Goal: Information Seeking & Learning: Learn about a topic

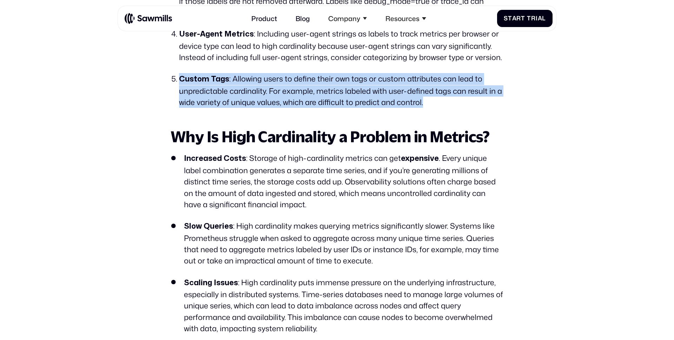
scroll to position [2098, 0]
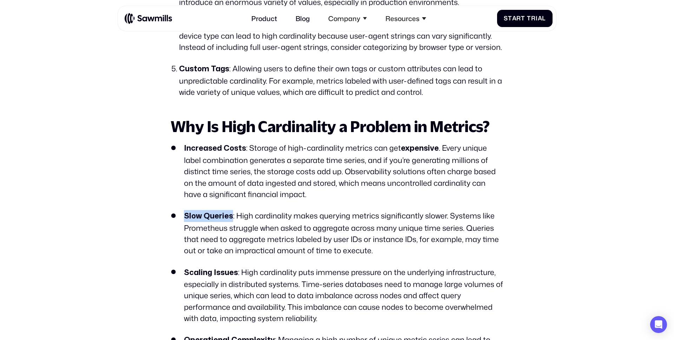
drag, startPoint x: 231, startPoint y: 219, endPoint x: 178, endPoint y: 219, distance: 53.0
click at [178, 219] on li "Slow Queries : High cardinality makes querying metrics significantly slower. Sy…" at bounding box center [337, 233] width 333 height 46
drag, startPoint x: 201, startPoint y: 273, endPoint x: 235, endPoint y: 274, distance: 34.1
click at [234, 273] on strong "Scaling Issues" at bounding box center [211, 272] width 54 height 7
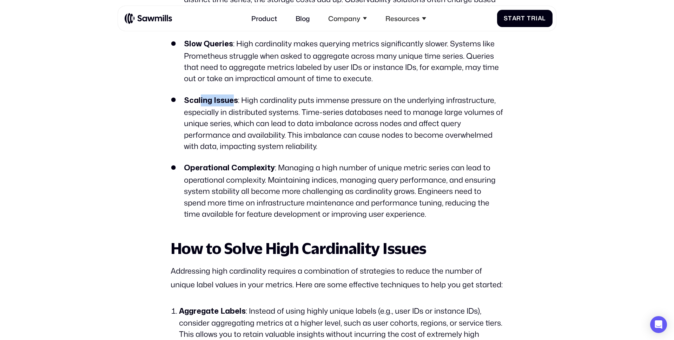
scroll to position [2286, 0]
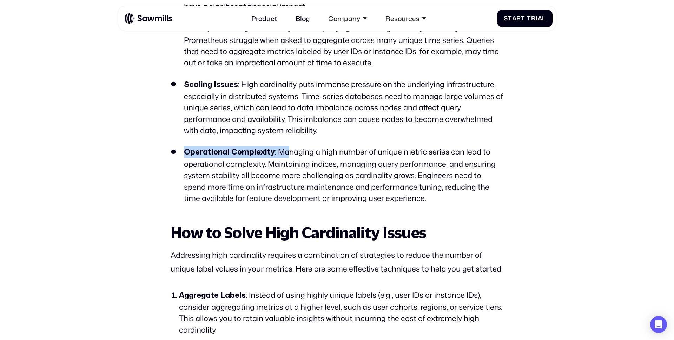
drag, startPoint x: 182, startPoint y: 151, endPoint x: 286, endPoint y: 151, distance: 103.3
click at [286, 151] on li "Operational Complexity : Managing a high number of unique metric series can lea…" at bounding box center [337, 175] width 333 height 58
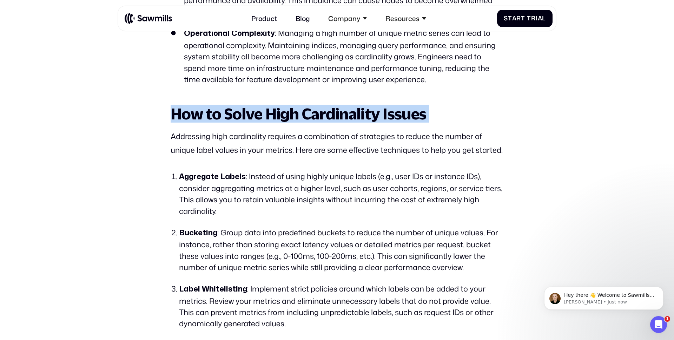
scroll to position [0, 0]
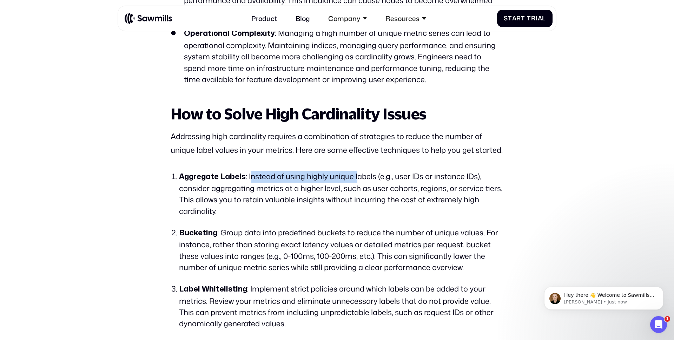
drag, startPoint x: 248, startPoint y: 178, endPoint x: 360, endPoint y: 181, distance: 112.1
click at [361, 181] on li "Aggregate Labels : Instead of using highly unique labels (e.g., user IDs or ins…" at bounding box center [341, 194] width 325 height 46
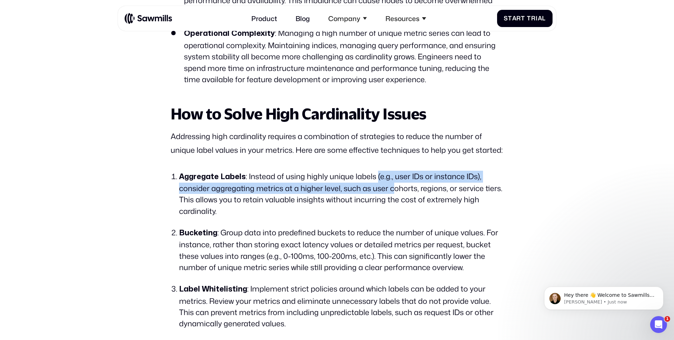
drag, startPoint x: 376, startPoint y: 180, endPoint x: 396, endPoint y: 183, distance: 19.9
click at [396, 183] on li "Aggregate Labels : Instead of using highly unique labels (e.g., user IDs or ins…" at bounding box center [341, 194] width 325 height 46
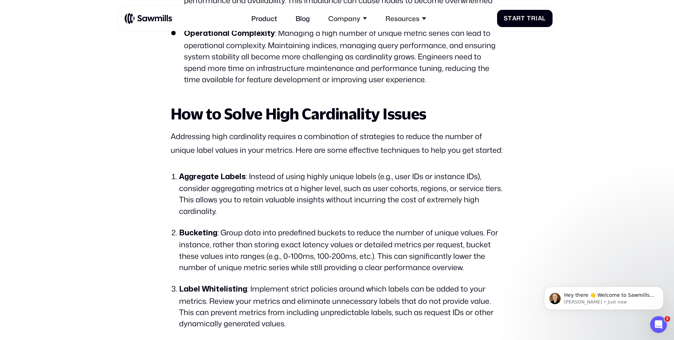
click at [233, 197] on li "Aggregate Labels : Instead of using highly unique labels (e.g., user IDs or ins…" at bounding box center [341, 194] width 325 height 46
drag, startPoint x: 257, startPoint y: 187, endPoint x: 340, endPoint y: 191, distance: 83.0
click at [339, 191] on li "Aggregate Labels : Instead of using highly unique labels (e.g., user IDs or ins…" at bounding box center [341, 194] width 325 height 46
drag, startPoint x: 351, startPoint y: 191, endPoint x: 409, endPoint y: 193, distance: 58.0
click at [409, 193] on li "Aggregate Labels : Instead of using highly unique labels (e.g., user IDs or ins…" at bounding box center [341, 194] width 325 height 46
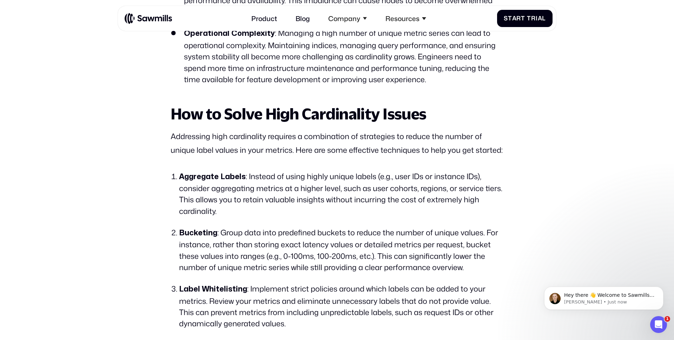
click at [201, 234] on strong "Bucketing" at bounding box center [198, 232] width 38 height 7
drag, startPoint x: 255, startPoint y: 239, endPoint x: 305, endPoint y: 239, distance: 49.5
click at [305, 239] on li "Bucketing : Group data into predefined buckets to reduce the number of unique v…" at bounding box center [341, 250] width 325 height 46
click at [324, 236] on li "Bucketing : Group data into predefined buckets to reduce the number of unique v…" at bounding box center [341, 250] width 325 height 46
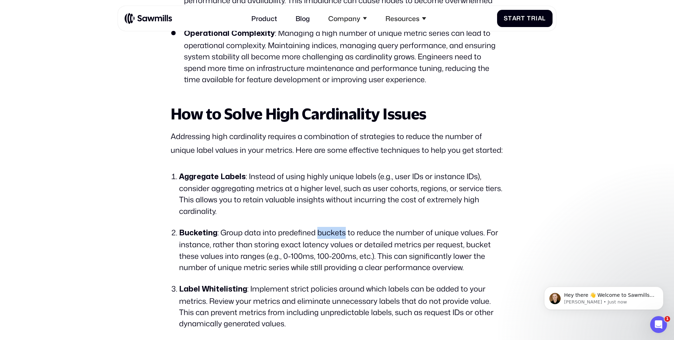
click at [324, 236] on li "Bucketing : Group data into predefined buckets to reduce the number of unique v…" at bounding box center [341, 250] width 325 height 46
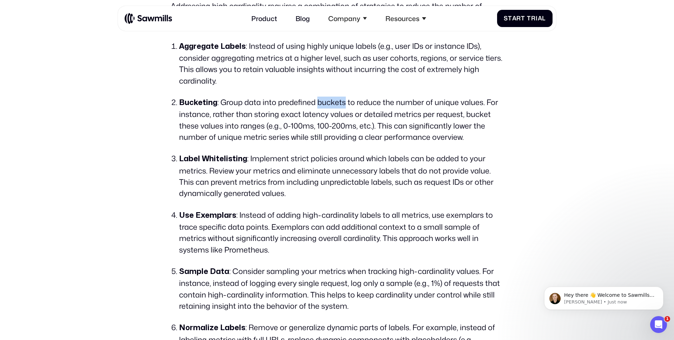
scroll to position [2582, 0]
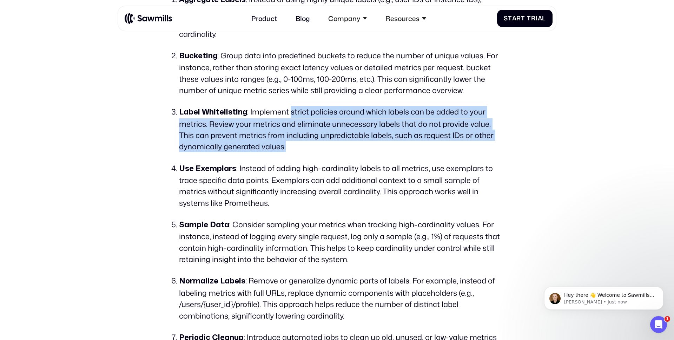
drag, startPoint x: 290, startPoint y: 118, endPoint x: 342, endPoint y: 142, distance: 57.7
click at [343, 142] on li "Label Whitelisting : Implement strict policies around which labels can be added…" at bounding box center [341, 129] width 325 height 46
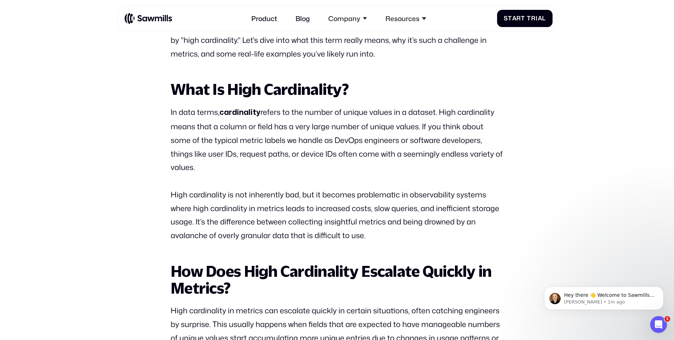
scroll to position [297, 0]
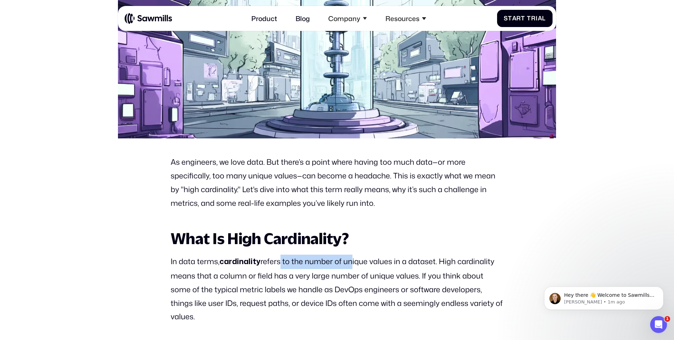
drag, startPoint x: 277, startPoint y: 261, endPoint x: 348, endPoint y: 265, distance: 70.7
click at [348, 265] on p "In data terms, cardinality refers to the number of unique values in a dataset. …" at bounding box center [337, 289] width 333 height 69
click at [371, 265] on p "In data terms, cardinality refers to the number of unique values in a dataset. …" at bounding box center [337, 289] width 333 height 69
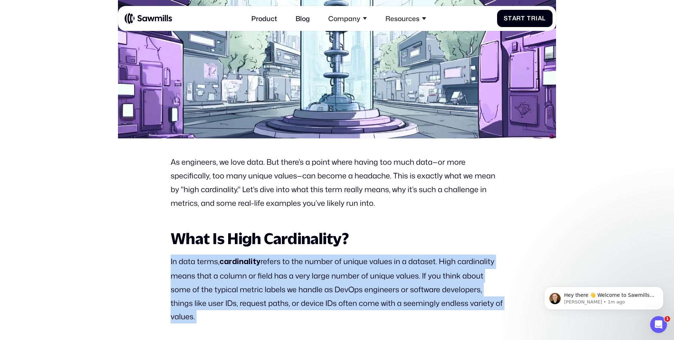
click at [371, 265] on p "In data terms, cardinality refers to the number of unique values in a dataset. …" at bounding box center [337, 289] width 333 height 69
click at [399, 262] on p "In data terms, cardinality refers to the number of unique values in a dataset. …" at bounding box center [337, 289] width 333 height 69
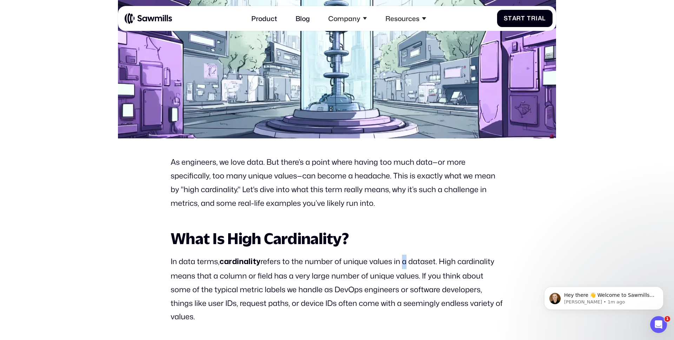
click at [399, 262] on p "In data terms, cardinality refers to the number of unique values in a dataset. …" at bounding box center [337, 289] width 333 height 69
drag, startPoint x: 304, startPoint y: 278, endPoint x: 393, endPoint y: 279, distance: 88.9
click at [391, 278] on p "In data terms, cardinality refers to the number of unique values in a dataset. …" at bounding box center [337, 289] width 333 height 69
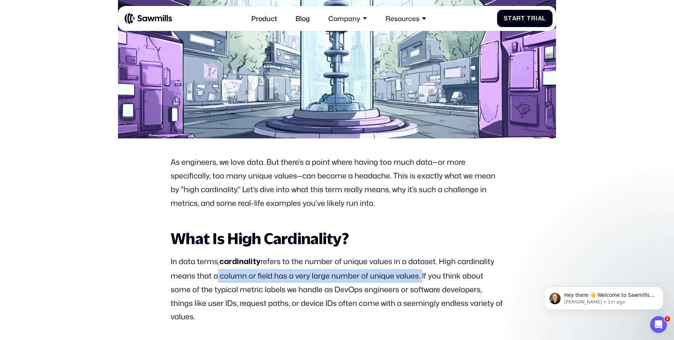
drag, startPoint x: 419, startPoint y: 276, endPoint x: 213, endPoint y: 276, distance: 205.8
click at [213, 276] on p "In data terms, cardinality refers to the number of unique values in a dataset. …" at bounding box center [337, 289] width 333 height 69
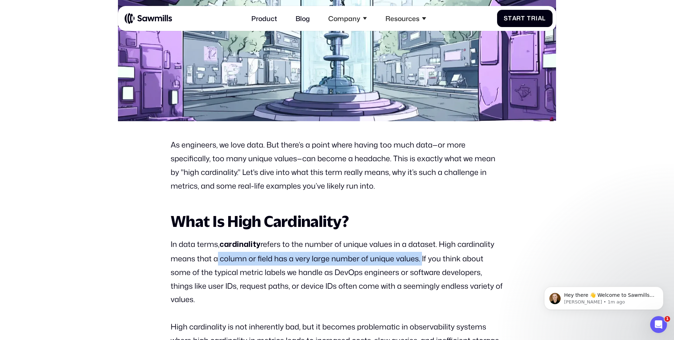
scroll to position [316, 0]
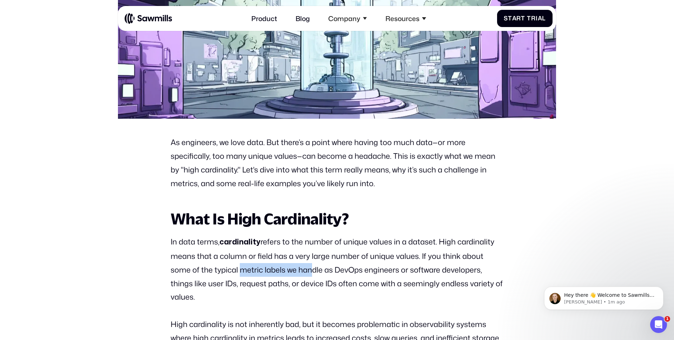
drag, startPoint x: 239, startPoint y: 274, endPoint x: 308, endPoint y: 274, distance: 69.2
click at [308, 274] on p "In data terms, cardinality refers to the number of unique values in a dataset. …" at bounding box center [337, 269] width 333 height 69
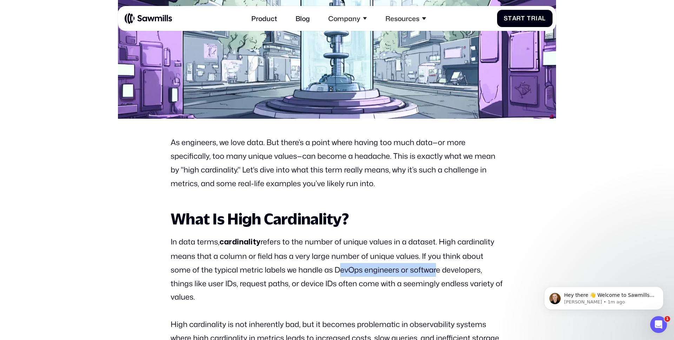
drag, startPoint x: 336, startPoint y: 271, endPoint x: 432, endPoint y: 271, distance: 96.6
click at [432, 271] on p "In data terms, cardinality refers to the number of unique values in a dataset. …" at bounding box center [337, 269] width 333 height 69
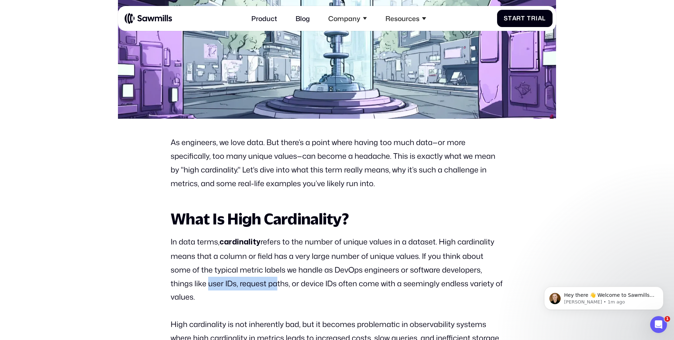
drag, startPoint x: 205, startPoint y: 285, endPoint x: 297, endPoint y: 287, distance: 91.3
click at [288, 284] on p "In data terms, cardinality refers to the number of unique values in a dataset. …" at bounding box center [337, 269] width 333 height 69
click at [310, 285] on p "In data terms, cardinality refers to the number of unique values in a dataset. …" at bounding box center [337, 269] width 333 height 69
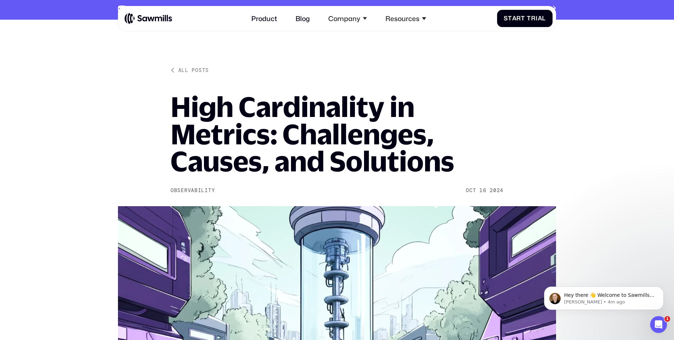
scroll to position [0, 0]
